Goal: Use online tool/utility: Utilize a website feature to perform a specific function

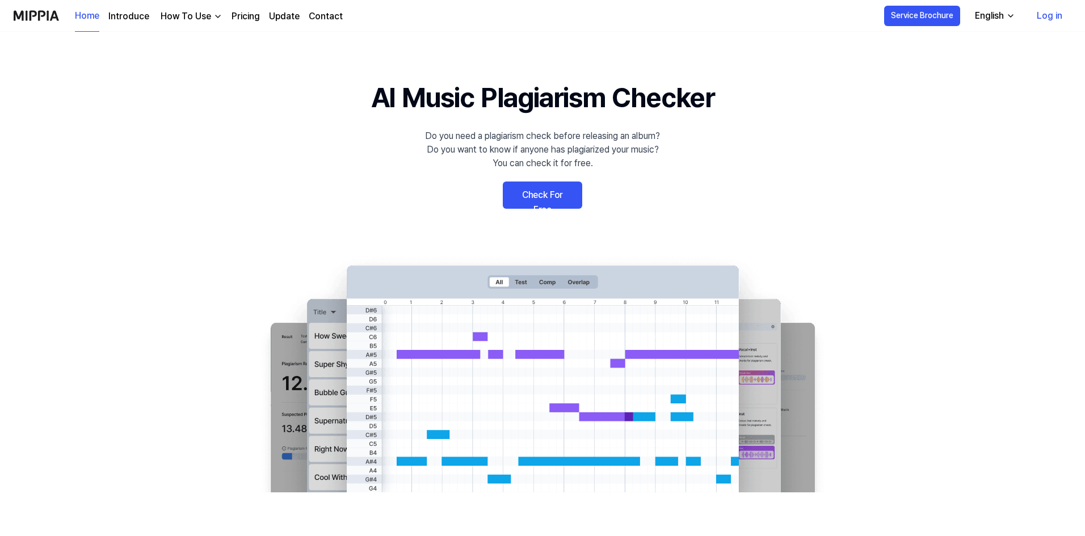
click at [554, 200] on link "Check For Free" at bounding box center [542, 195] width 79 height 27
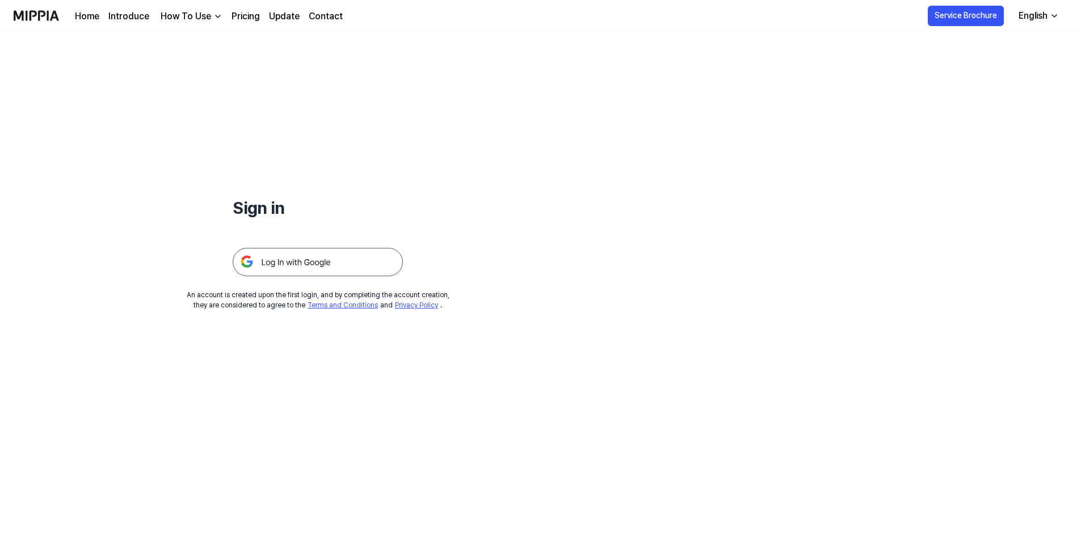
click at [328, 264] on img at bounding box center [318, 262] width 170 height 28
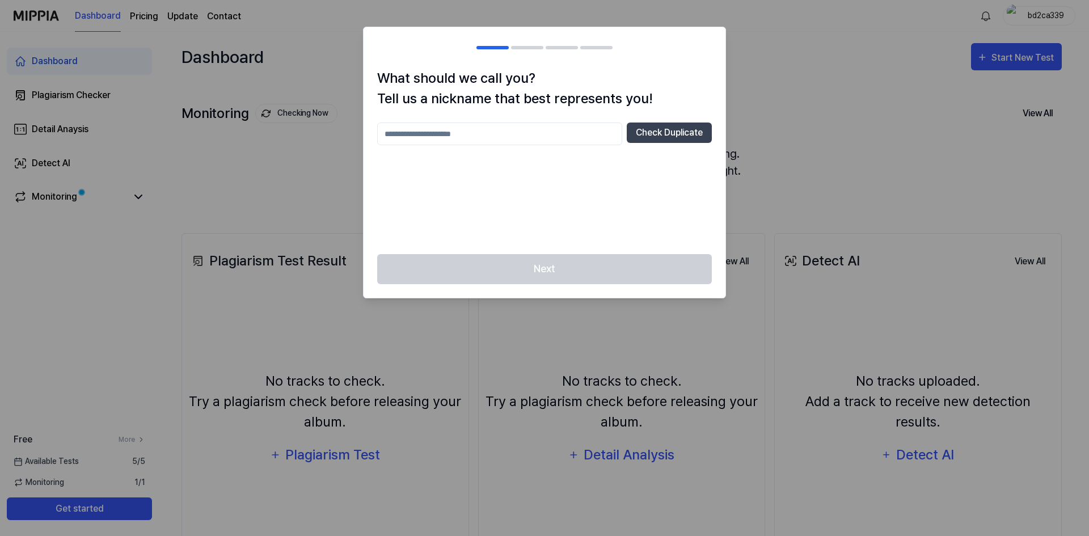
click at [833, 134] on div at bounding box center [544, 268] width 1089 height 536
click at [678, 128] on button "Check Duplicate" at bounding box center [669, 133] width 85 height 20
click at [511, 134] on input "text" at bounding box center [499, 134] width 245 height 23
drag, startPoint x: 631, startPoint y: 130, endPoint x: 640, endPoint y: 131, distance: 8.5
click at [630, 130] on button "Check Duplicate" at bounding box center [669, 133] width 85 height 20
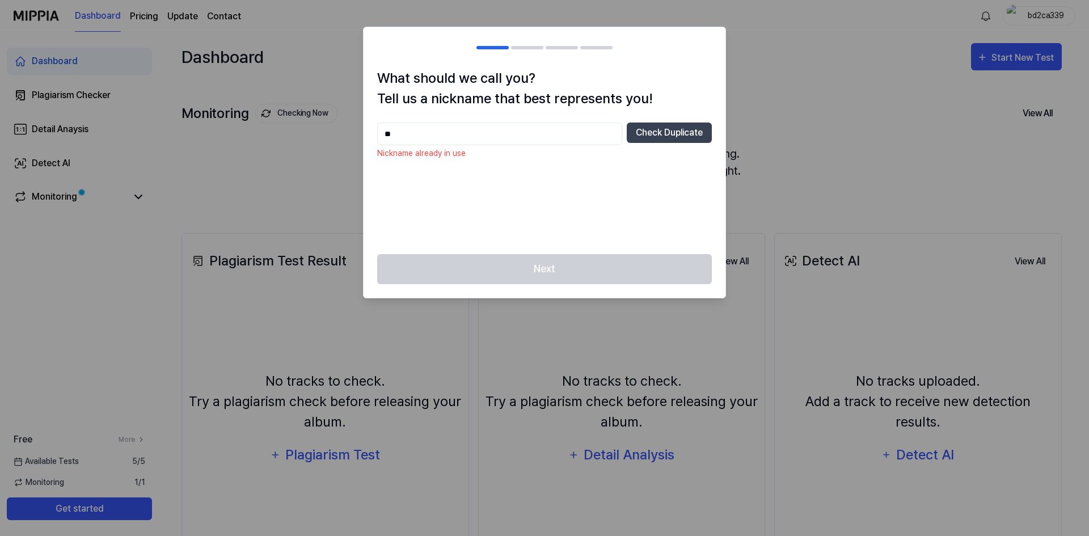
click at [557, 127] on input "**" at bounding box center [499, 134] width 245 height 23
type input "*"
type input "***"
click at [681, 125] on button "Check Duplicate" at bounding box center [669, 133] width 85 height 20
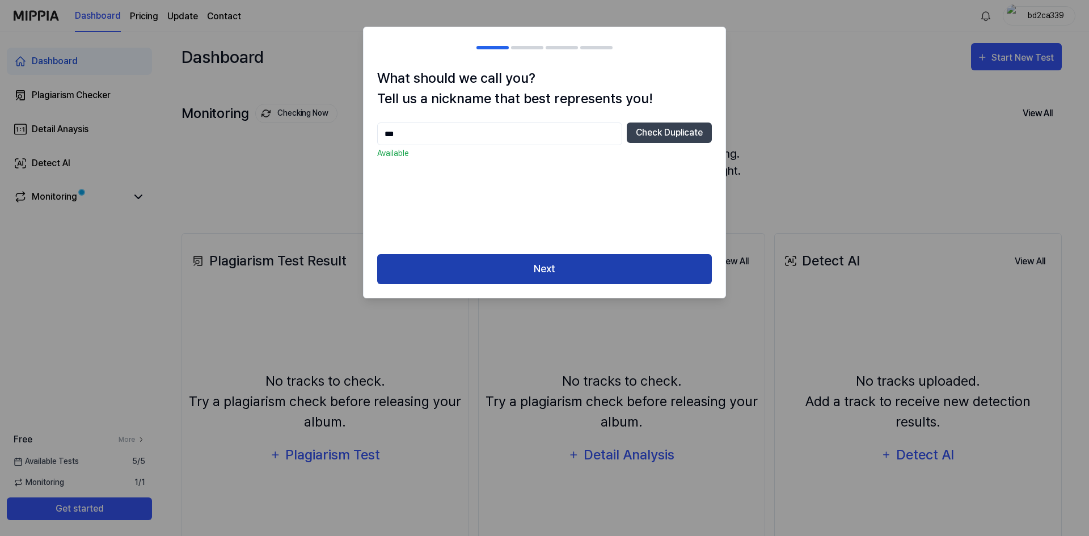
click at [627, 264] on button "Next" at bounding box center [544, 269] width 335 height 30
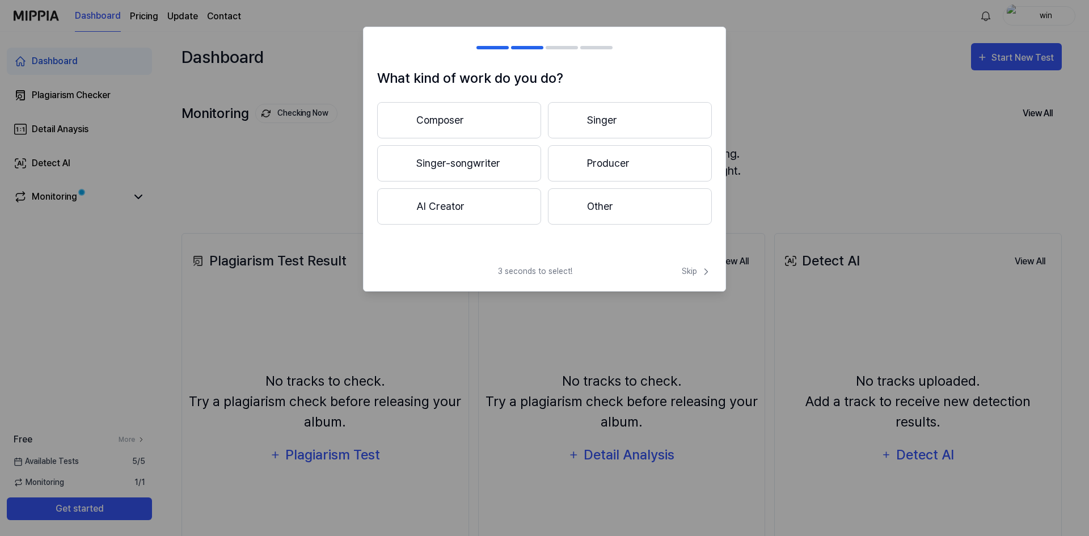
click at [610, 163] on button "Producer" at bounding box center [630, 163] width 164 height 36
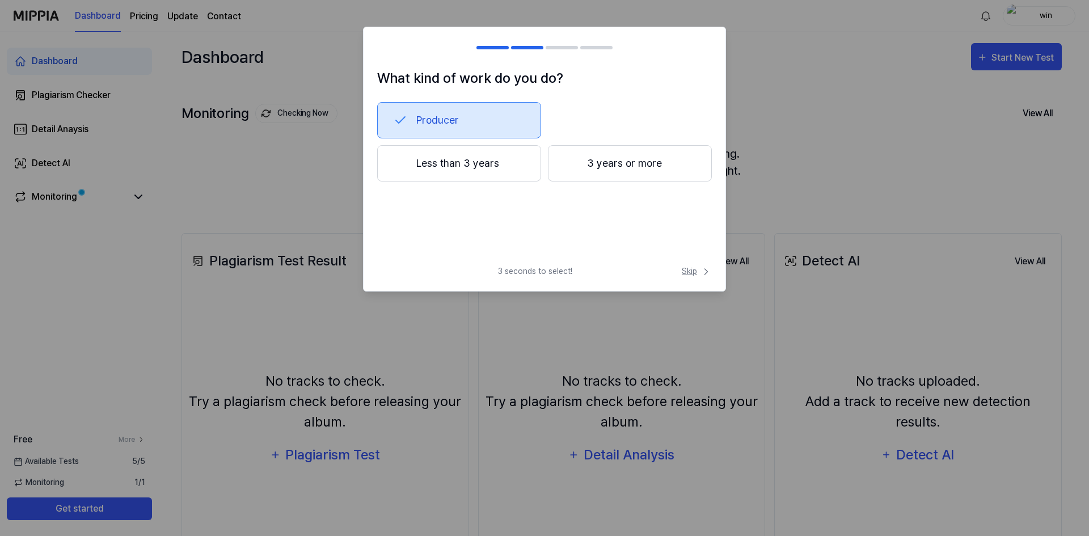
click at [692, 269] on span "Skip" at bounding box center [697, 271] width 30 height 12
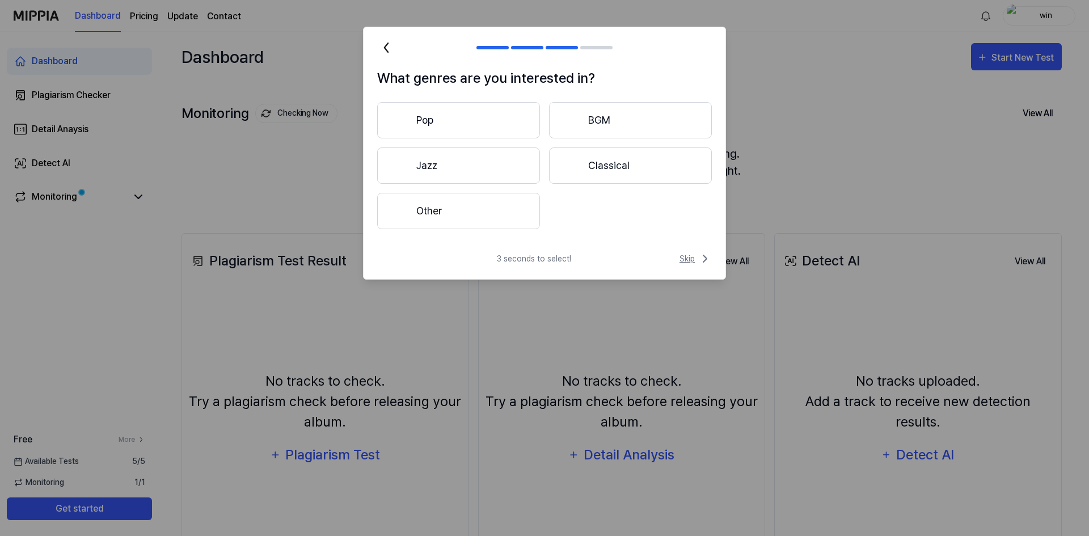
click at [692, 259] on span "Skip" at bounding box center [696, 259] width 32 height 14
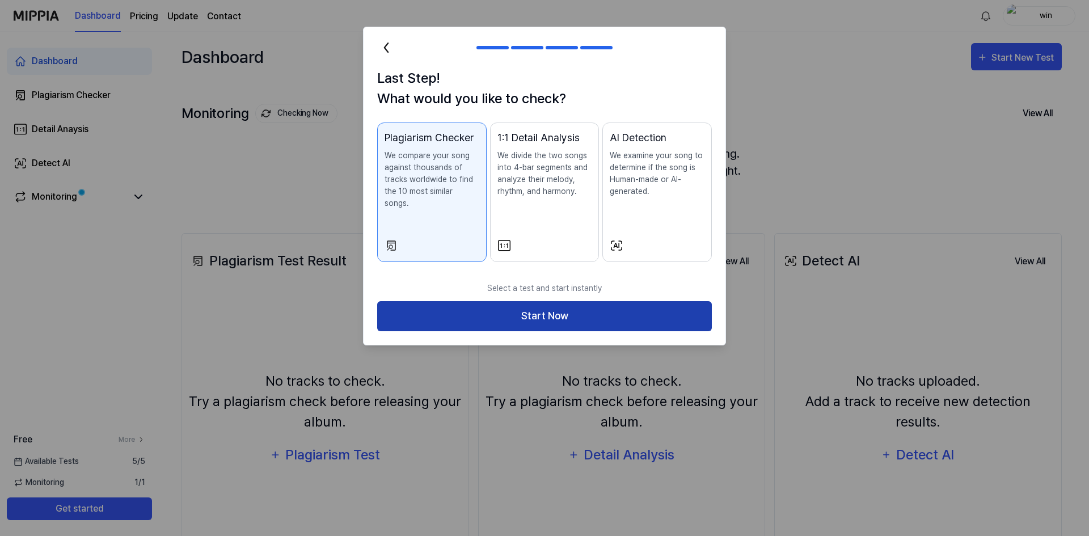
click at [637, 302] on button "Start Now" at bounding box center [544, 316] width 335 height 30
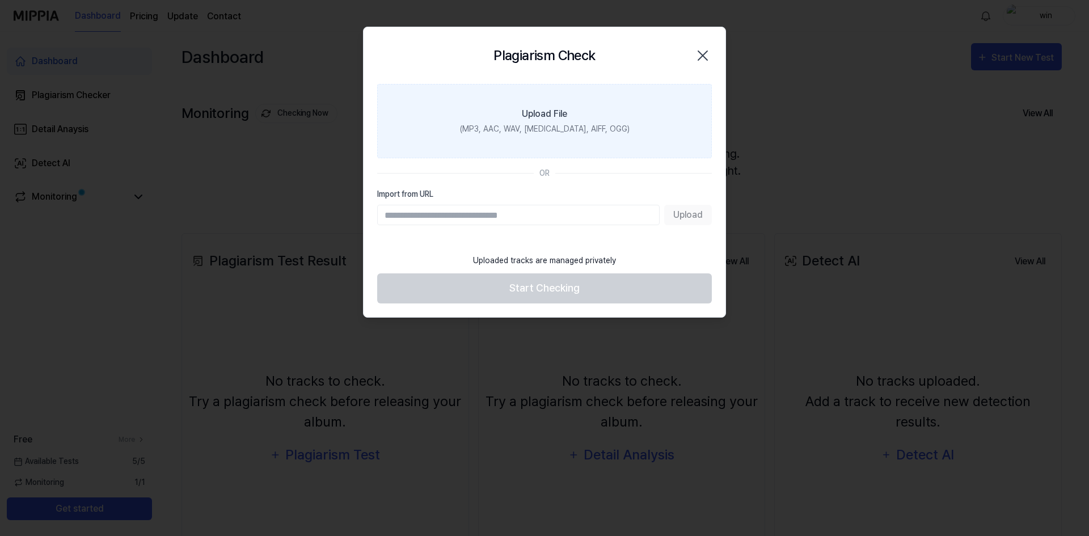
click at [549, 121] on div "Upload File" at bounding box center [544, 114] width 45 height 14
click at [0, 0] on input "Upload File (MP3, AAC, WAV, FLAC, AIFF, OGG)" at bounding box center [0, 0] width 0 height 0
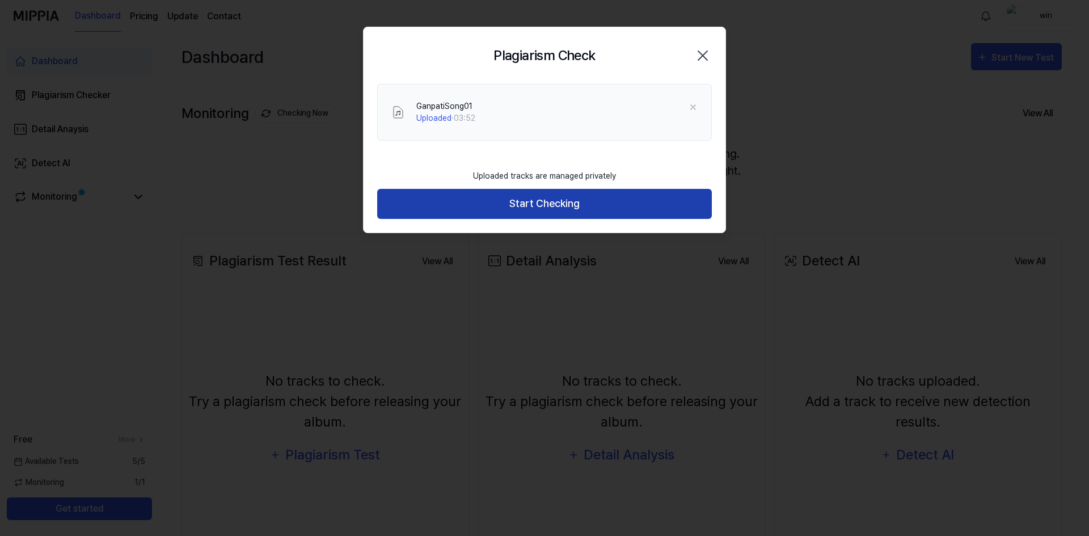
click at [551, 200] on button "Start Checking" at bounding box center [544, 204] width 335 height 30
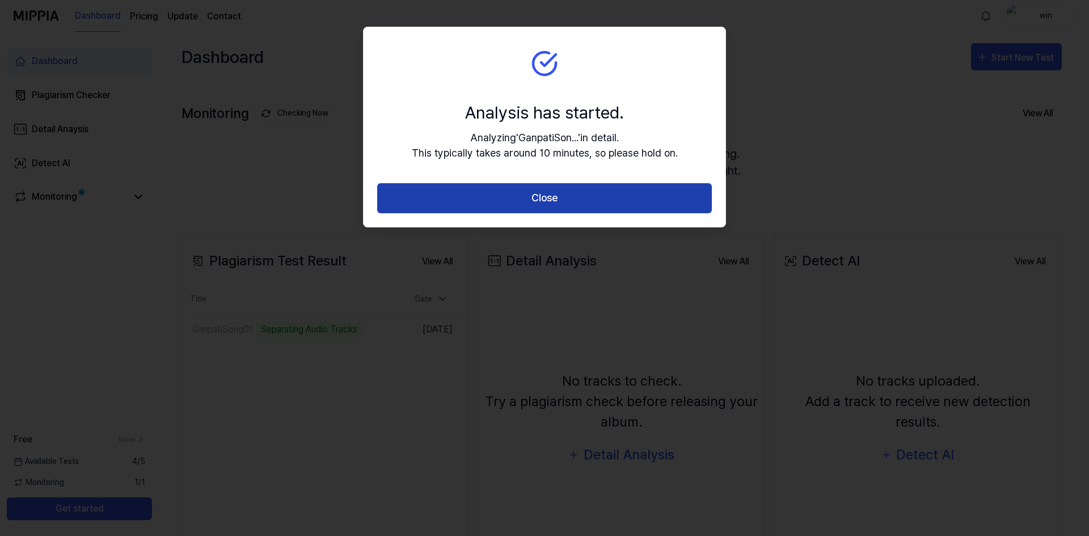
click at [562, 200] on button "Close" at bounding box center [544, 198] width 335 height 30
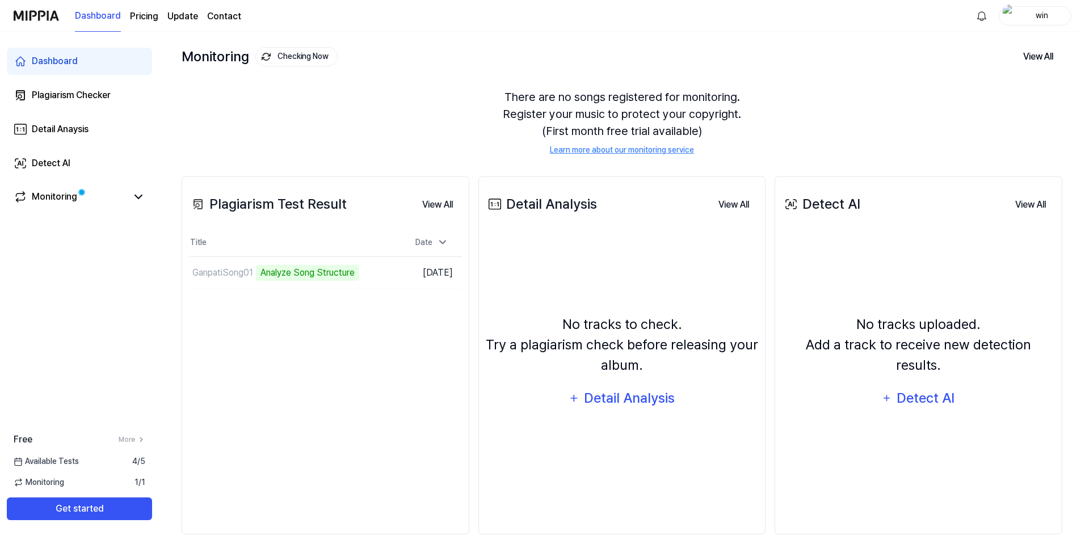
scroll to position [78, 0]
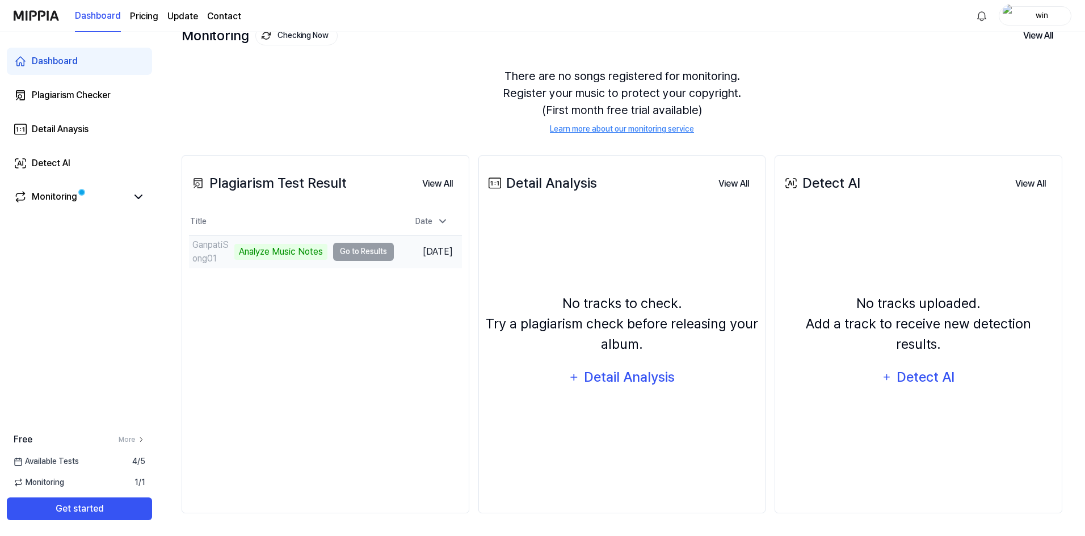
click at [363, 252] on td "GanpatiSong01 Analyze Music Notes Go to Results" at bounding box center [291, 252] width 205 height 32
click at [135, 195] on icon at bounding box center [139, 197] width 14 height 14
click at [138, 200] on icon at bounding box center [139, 197] width 14 height 14
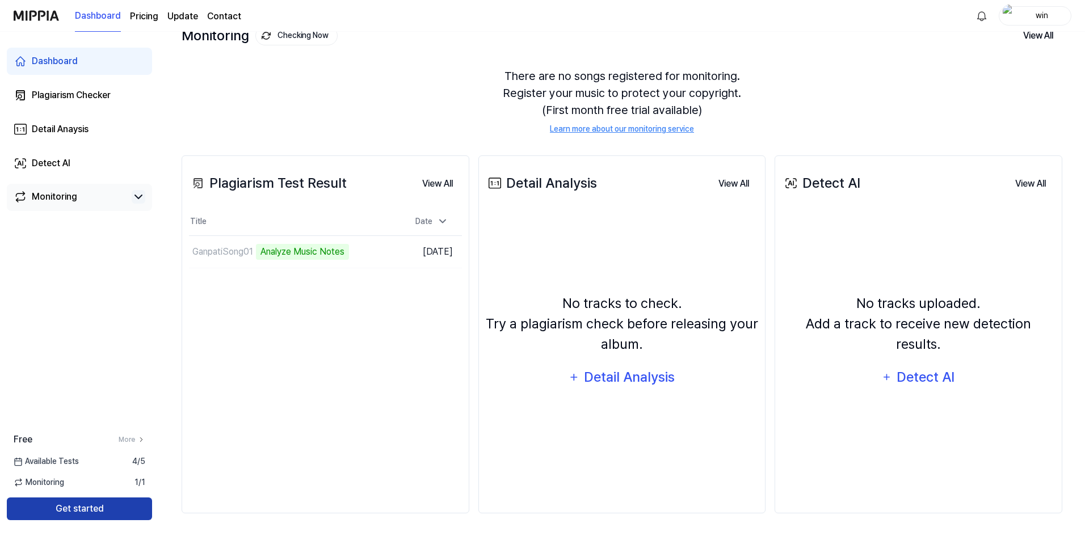
click at [105, 511] on button "Get started" at bounding box center [79, 508] width 145 height 23
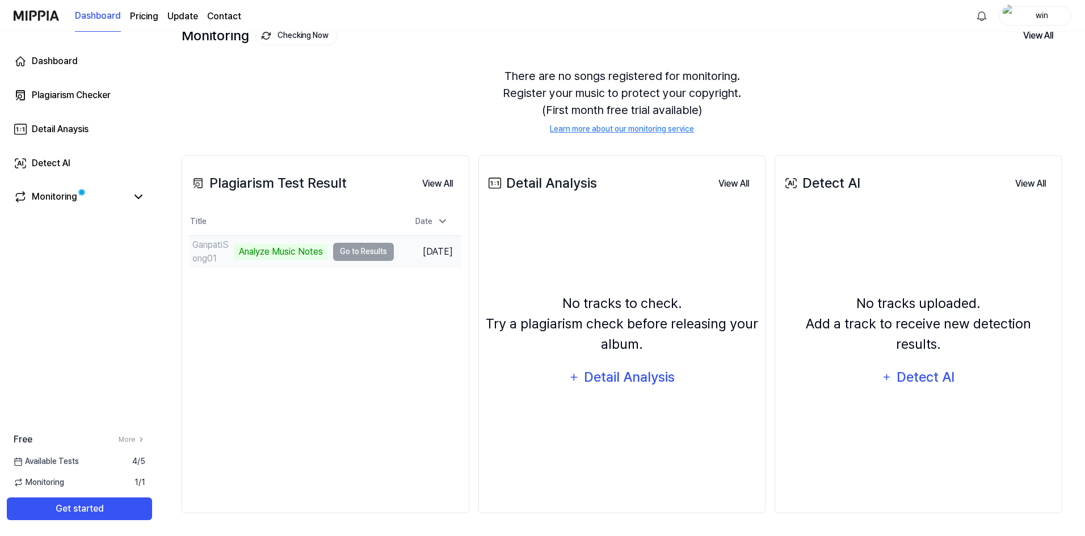
click at [349, 256] on td "GanpatiSong01 Analyze Music Notes Go to Results" at bounding box center [291, 252] width 205 height 32
click at [435, 183] on button "View All" at bounding box center [437, 183] width 49 height 23
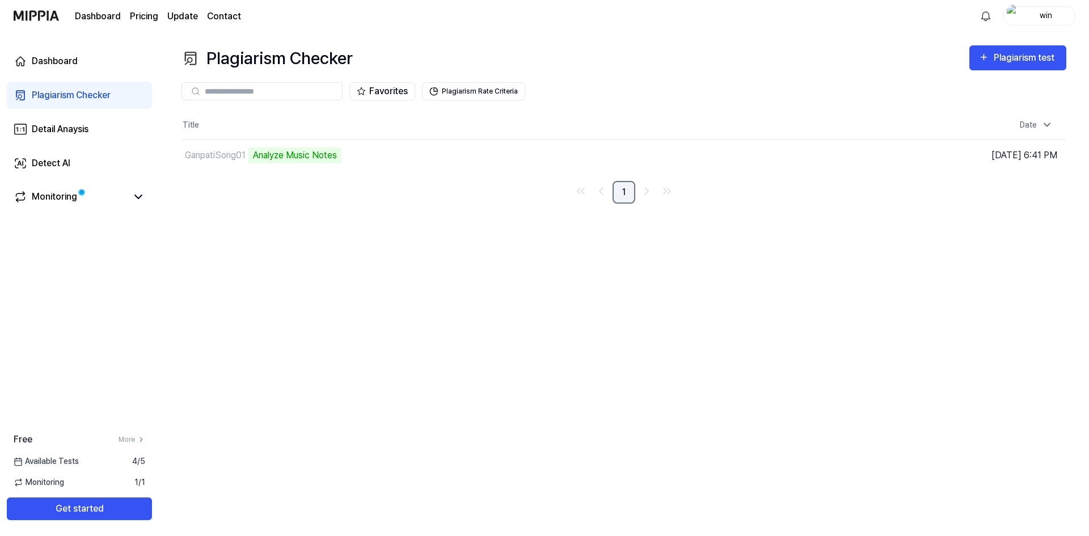
click at [622, 191] on link "1" at bounding box center [624, 192] width 23 height 23
click at [771, 153] on td "GanpatiSong01 Analyze Music Notes Go to Results" at bounding box center [514, 156] width 664 height 32
click at [761, 154] on td "GanpatiSong01 Analyze Music Notes Go to Results" at bounding box center [514, 156] width 664 height 32
click at [240, 156] on div "GanpatiSong01" at bounding box center [215, 156] width 61 height 14
